Goal: Find specific page/section: Find specific page/section

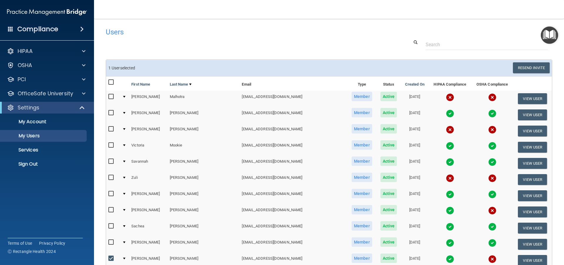
select select "20"
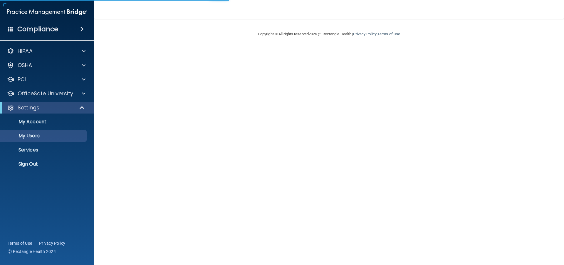
select select "20"
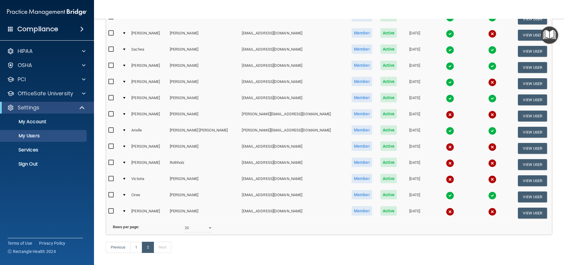
scroll to position [176, 0]
click at [135, 252] on link "1" at bounding box center [136, 246] width 12 height 11
select select "20"
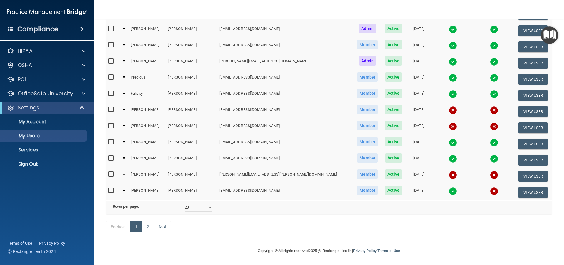
scroll to position [222, 0]
click at [148, 227] on link "2" at bounding box center [148, 226] width 12 height 11
select select "20"
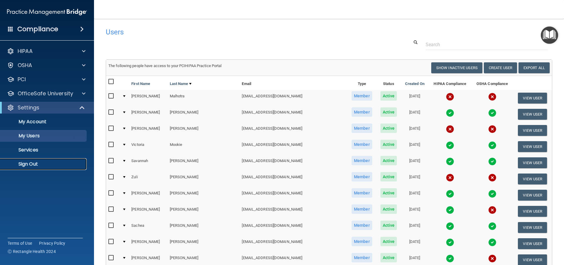
click at [35, 163] on p "Sign Out" at bounding box center [44, 164] width 80 height 6
